Goal: Task Accomplishment & Management: Manage account settings

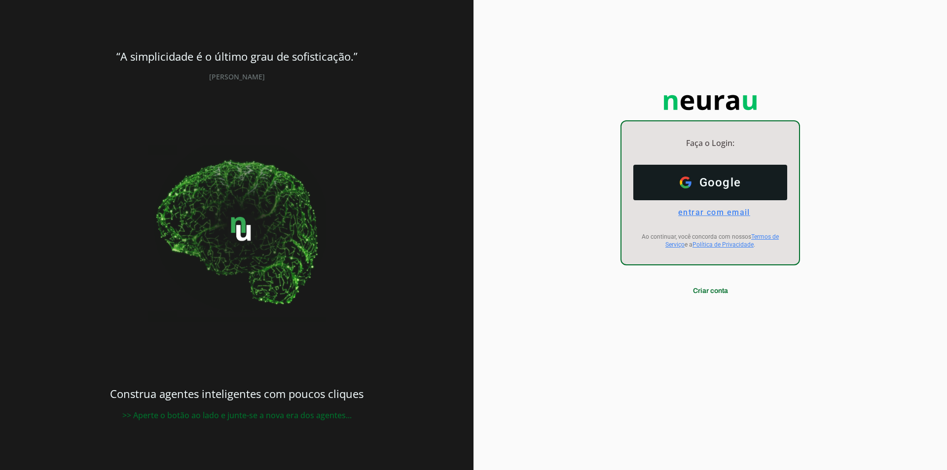
click at [720, 216] on span "entrar com email" at bounding box center [711, 212] width 80 height 9
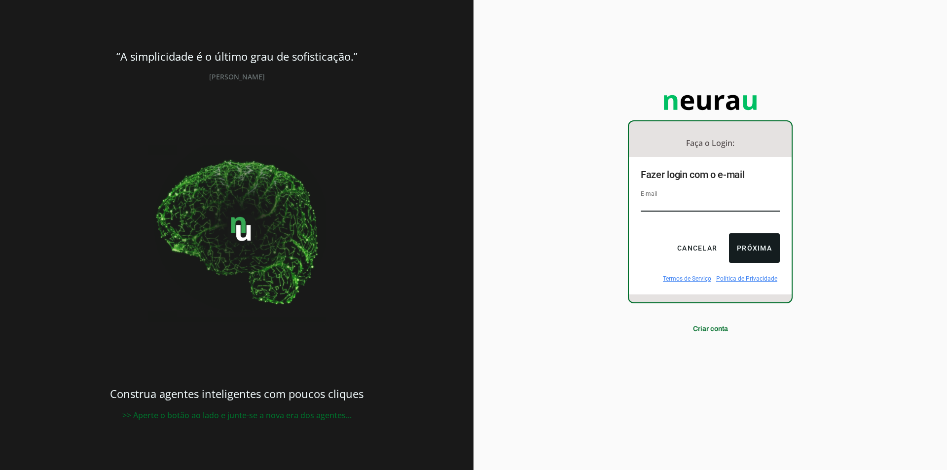
type input "[EMAIL_ADDRESS][DOMAIN_NAME]"
click at [749, 245] on button "Próxima" at bounding box center [754, 248] width 51 height 30
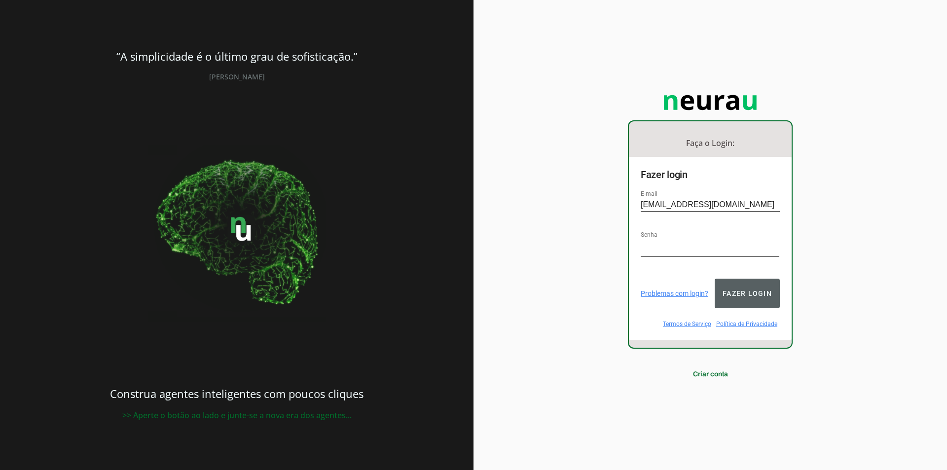
click at [751, 293] on button "Fazer login" at bounding box center [747, 294] width 65 height 30
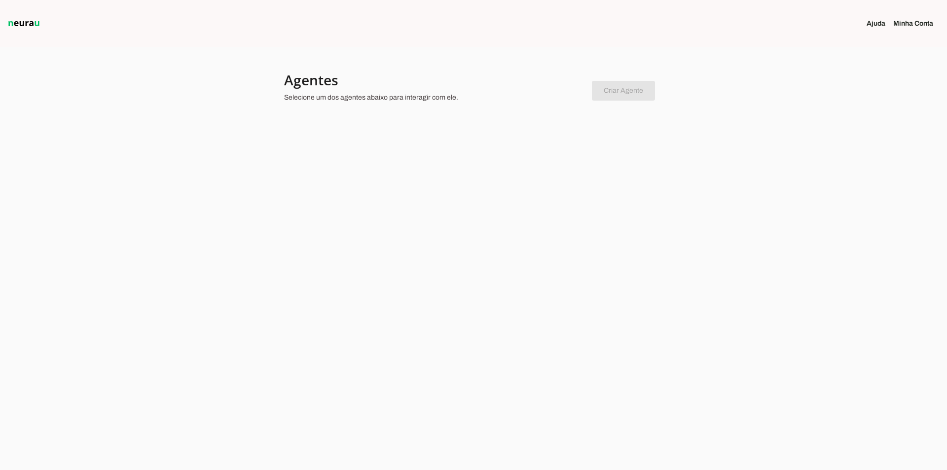
click at [624, 91] on chatbot-new-form "Criar Agente Você atingiu o limite de agentes permitidos. Atualize o seu plano …" at bounding box center [623, 88] width 63 height 23
click at [625, 95] on chatbot-new-form "Criar Agente Você atingiu o limite de agentes permitidos. Atualize o seu plano …" at bounding box center [623, 88] width 63 height 23
click at [910, 26] on link "Minha Conta" at bounding box center [918, 24] width 48 height 10
